Goal: Check status: Check status

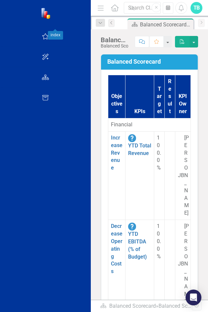
click at [162, 23] on div "Scorecard Balanced Scorecard Welcome Page Pin Close" at bounding box center [156, 23] width 77 height 11
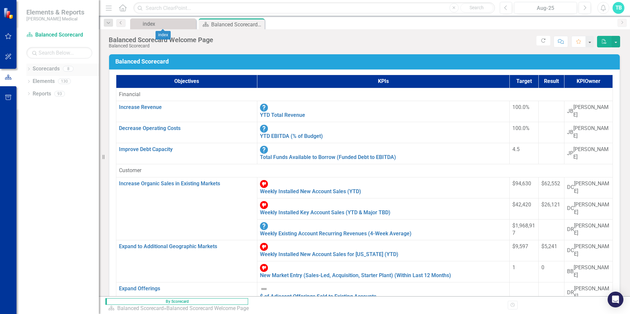
click at [55, 70] on link "Scorecards" at bounding box center [46, 69] width 27 height 8
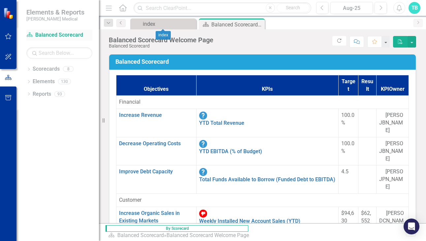
click at [70, 33] on link "Scorecard Balanced Scorecard" at bounding box center [59, 35] width 66 height 8
click at [144, 26] on div "index" at bounding box center [164, 24] width 43 height 8
click at [30, 80] on icon "Dropdown" at bounding box center [28, 82] width 5 height 4
click at [29, 69] on icon "Dropdown" at bounding box center [28, 70] width 5 height 4
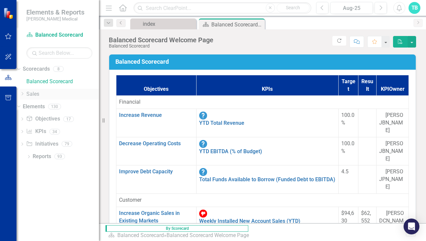
click at [42, 95] on link "Sales" at bounding box center [62, 94] width 72 height 8
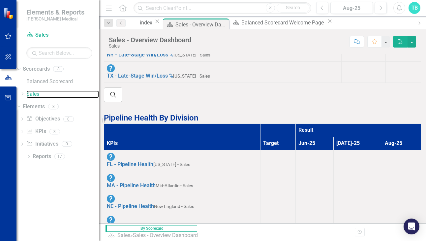
scroll to position [33, 0]
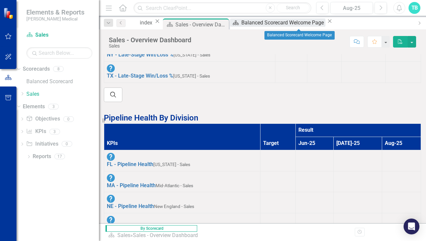
click at [299, 24] on div "Balanced Scorecard Welcome Page" at bounding box center [283, 22] width 84 height 8
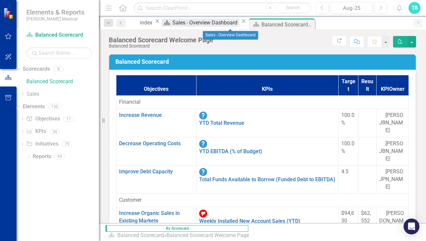
click at [235, 23] on div "Sales - Overview Dashboard" at bounding box center [205, 22] width 67 height 8
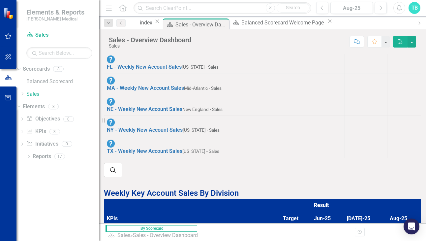
scroll to position [6, 0]
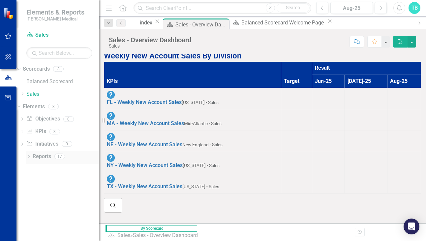
click at [36, 157] on link "Reports" at bounding box center [42, 157] width 18 height 8
click at [46, 93] on link "Sales" at bounding box center [62, 94] width 72 height 8
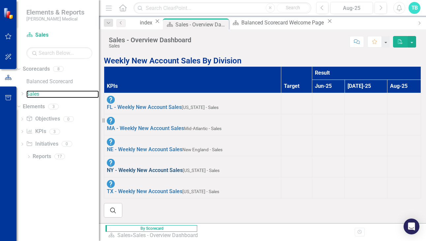
scroll to position [0, 0]
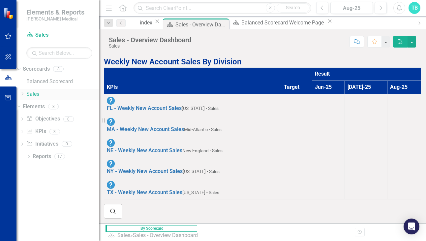
click at [48, 95] on link "Sales" at bounding box center [62, 94] width 72 height 8
click at [44, 94] on link "Sales" at bounding box center [62, 94] width 72 height 8
click at [25, 94] on icon "Dropdown" at bounding box center [22, 94] width 5 height 4
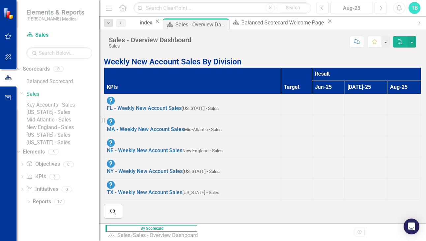
click at [70, 124] on link "Mid-Atlantic - Sales" at bounding box center [62, 120] width 72 height 8
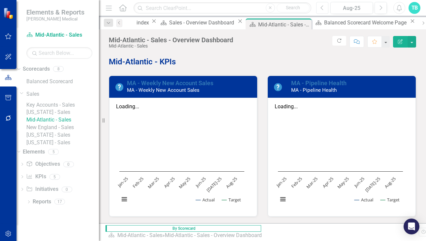
click at [322, 6] on icon "button" at bounding box center [321, 7] width 3 height 5
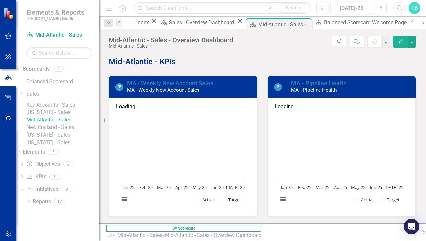
click at [381, 7] on icon "Next" at bounding box center [381, 8] width 4 height 6
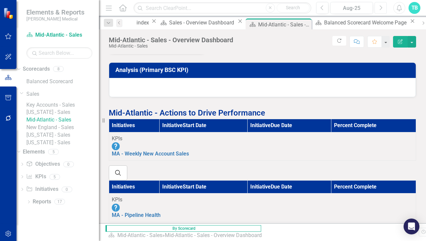
scroll to position [330, 0]
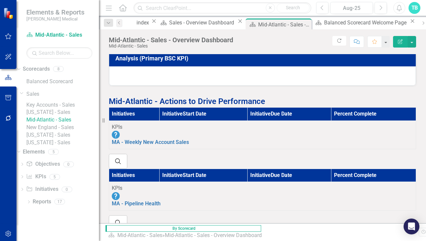
click at [159, 182] on th "Initiatives" at bounding box center [134, 174] width 50 height 13
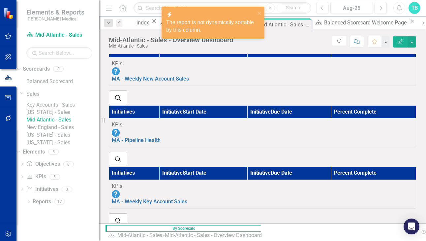
scroll to position [395, 0]
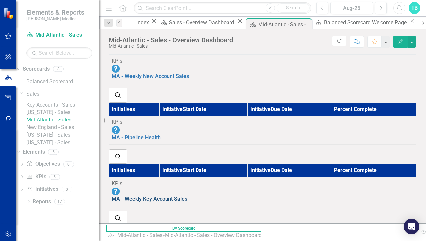
click at [167, 202] on link "MA - Weekly Key Account Sales" at bounding box center [149, 198] width 75 height 6
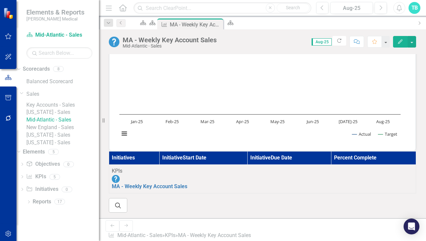
scroll to position [66, 0]
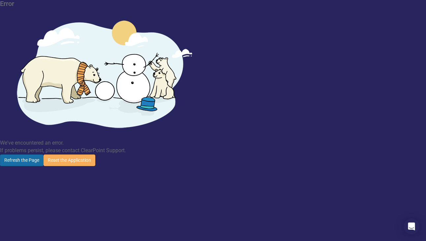
click at [43, 154] on button "Refresh the Page" at bounding box center [21, 160] width 43 height 12
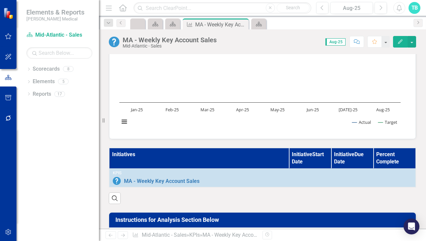
scroll to position [99, 0]
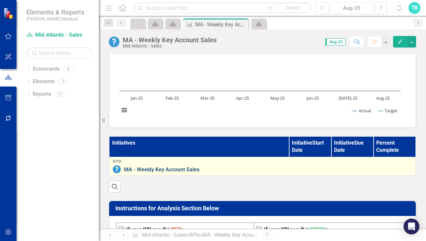
click at [173, 169] on link "MA - Weekly Key Account Sales" at bounding box center [268, 169] width 288 height 6
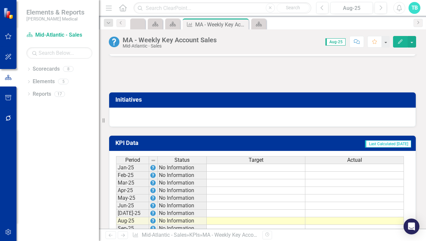
scroll to position [395, 0]
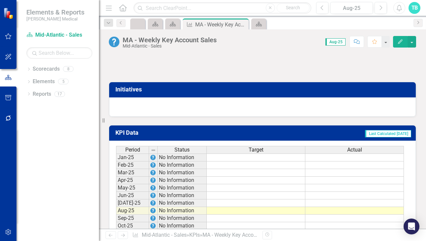
click at [144, 90] on h3 "Initiatives" at bounding box center [263, 89] width 296 height 7
click at [161, 108] on div at bounding box center [262, 106] width 306 height 19
click at [169, 106] on div at bounding box center [262, 106] width 306 height 19
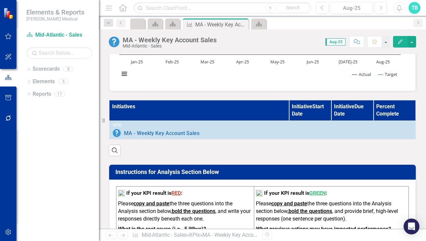
scroll to position [132, 0]
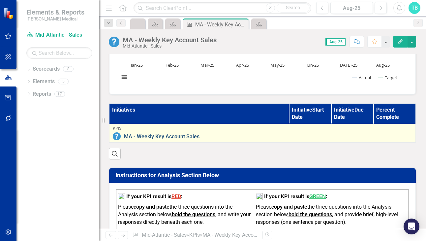
click at [219, 138] on link "MA - Weekly Key Account Sales" at bounding box center [268, 136] width 288 height 6
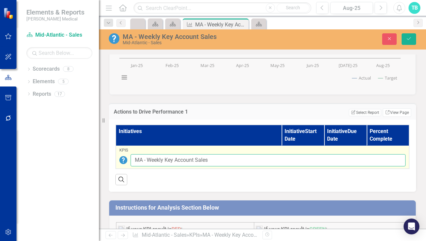
click at [208, 161] on input "MA - Weekly Key Account Sales" at bounding box center [267, 160] width 275 height 12
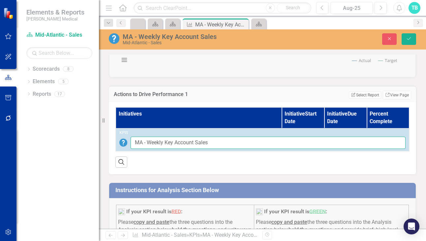
scroll to position [99, 0]
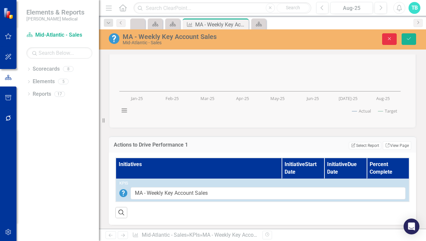
click at [389, 39] on icon "Close" at bounding box center [389, 38] width 6 height 5
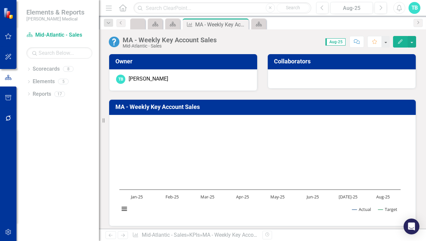
scroll to position [0, 0]
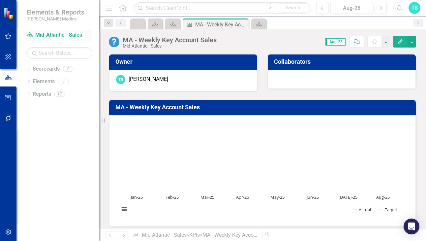
click at [71, 35] on link "Scorecard Mid-Atlantic - Sales" at bounding box center [59, 35] width 66 height 8
